Goal: Find specific page/section: Find specific page/section

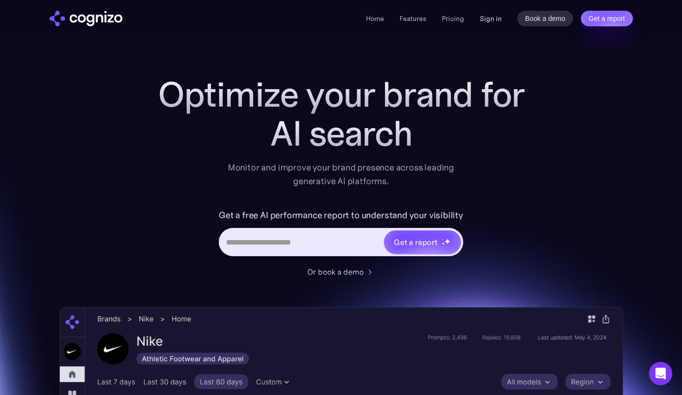
click at [483, 20] on link "Sign in" at bounding box center [491, 19] width 22 height 12
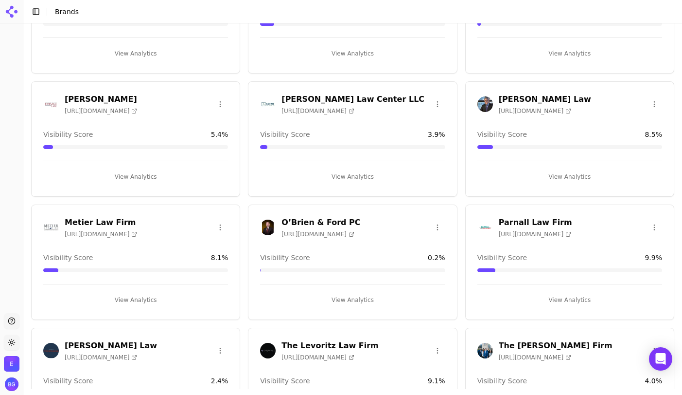
scroll to position [672, 0]
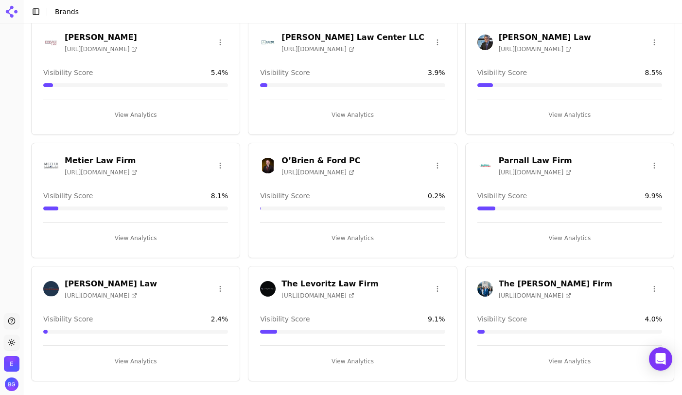
click at [524, 281] on h3 "The Stoddard Firm" at bounding box center [556, 284] width 114 height 12
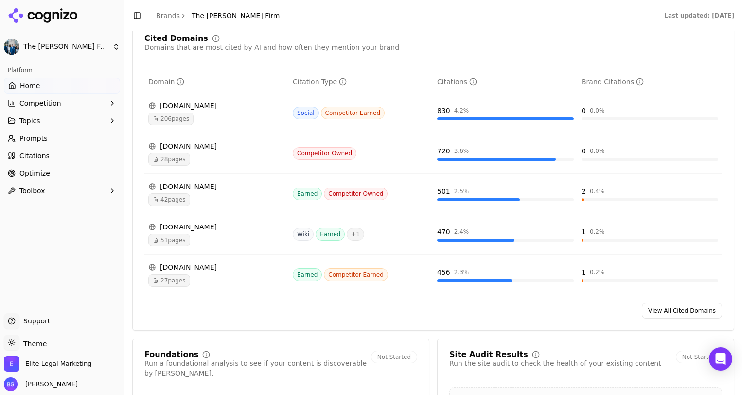
scroll to position [989, 0]
